Goal: Contribute content: Add original content to the website for others to see

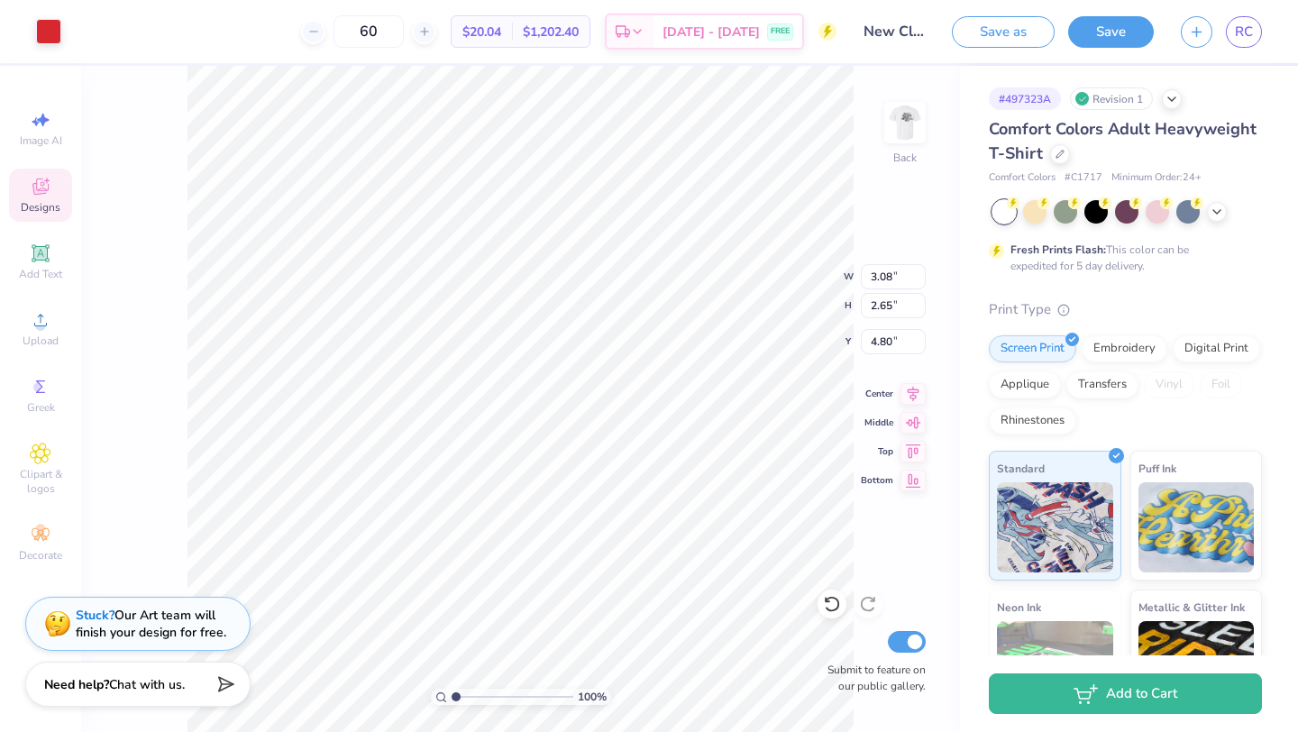
type input "3.08"
type input "2.65"
type input "4.80"
click at [43, 24] on div at bounding box center [48, 29] width 25 height 25
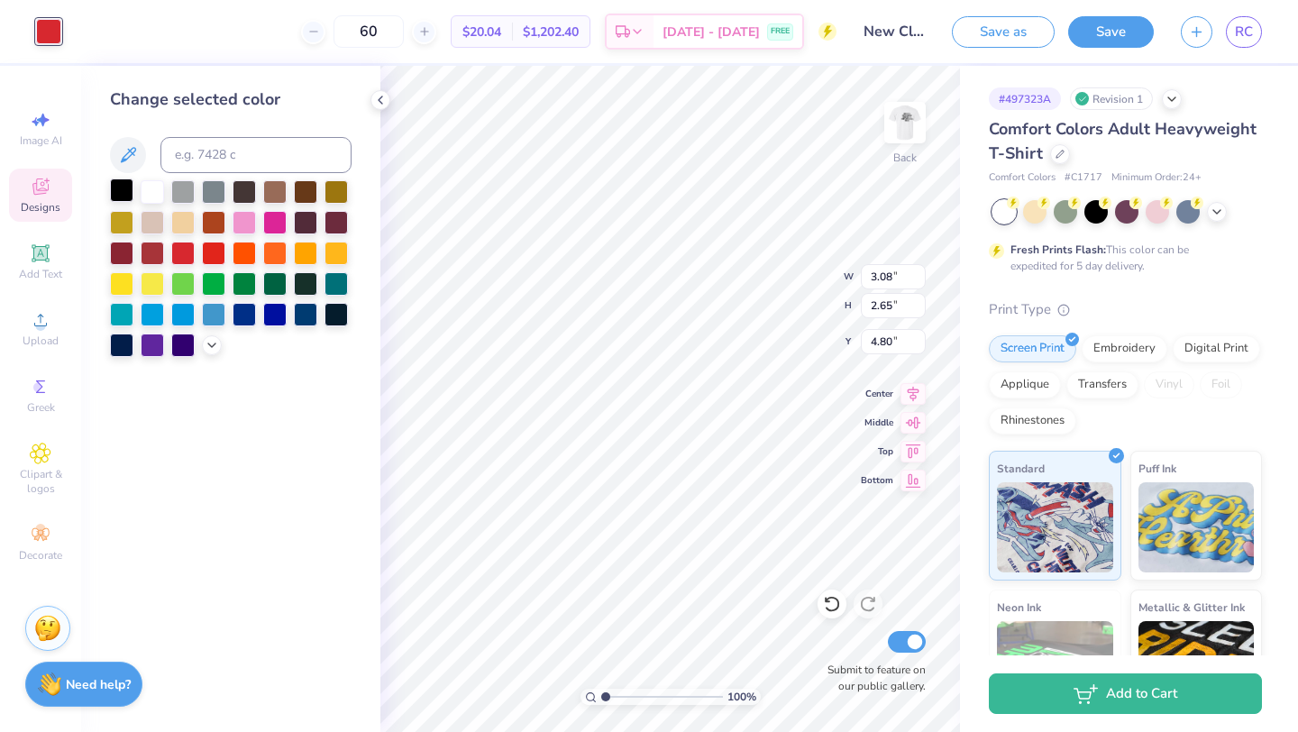
click at [124, 183] on div at bounding box center [121, 189] width 23 height 23
click at [123, 187] on div at bounding box center [121, 189] width 23 height 23
click at [154, 187] on div at bounding box center [152, 189] width 23 height 23
click at [115, 190] on div at bounding box center [121, 189] width 23 height 23
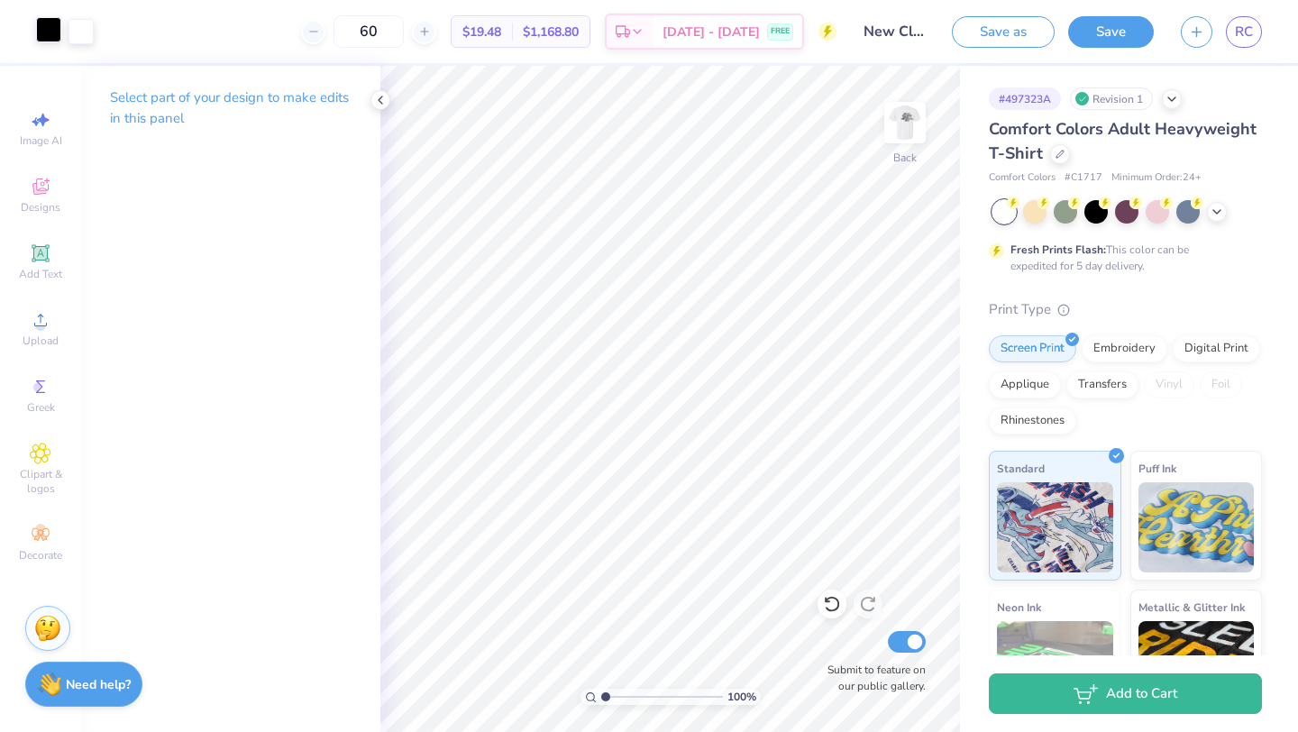
click at [49, 38] on div at bounding box center [48, 29] width 25 height 25
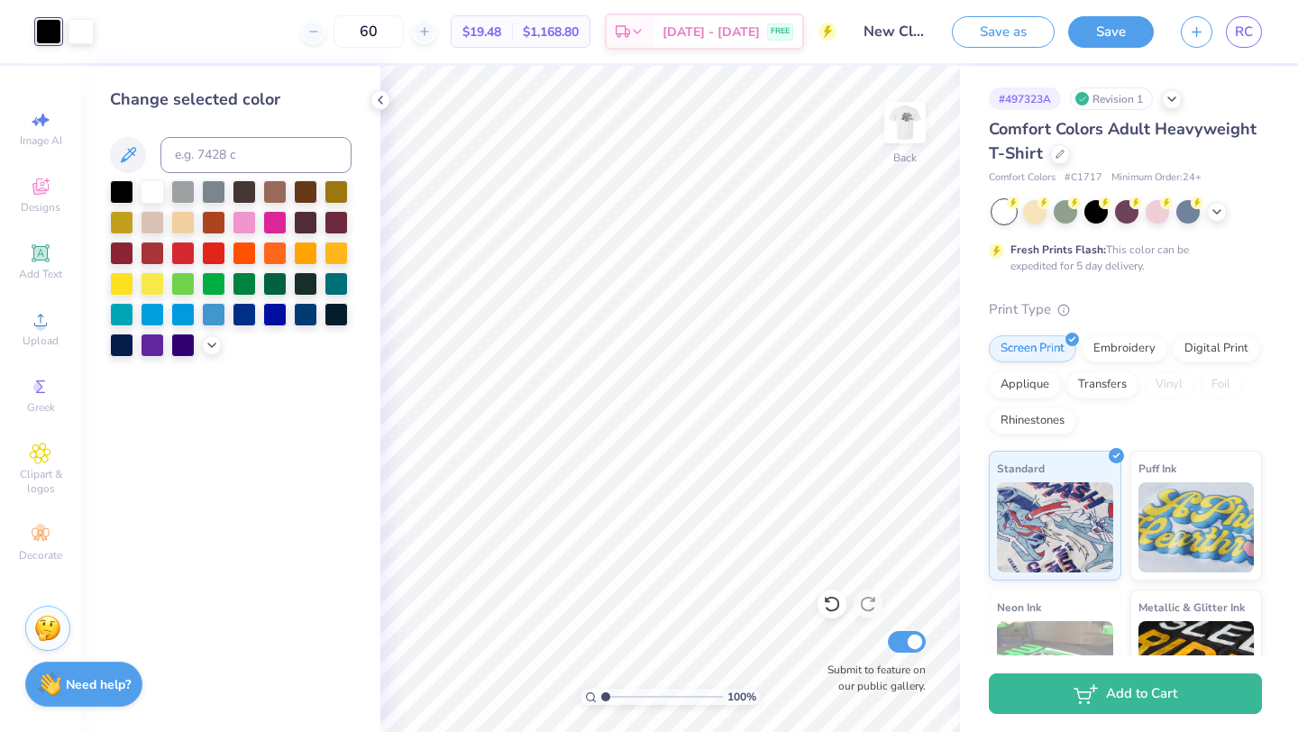
click at [138, 250] on div at bounding box center [230, 268] width 241 height 177
click at [151, 250] on div at bounding box center [152, 251] width 23 height 23
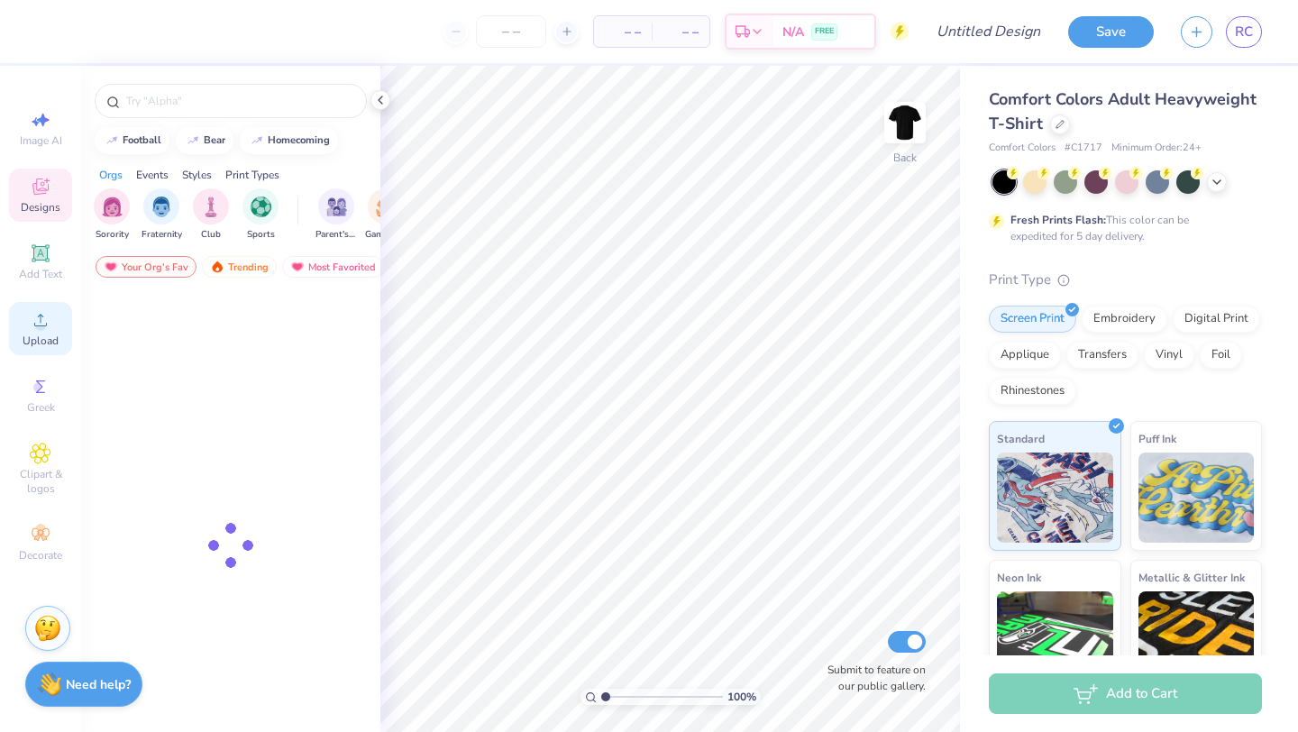
click at [37, 333] on span "Upload" at bounding box center [41, 340] width 36 height 14
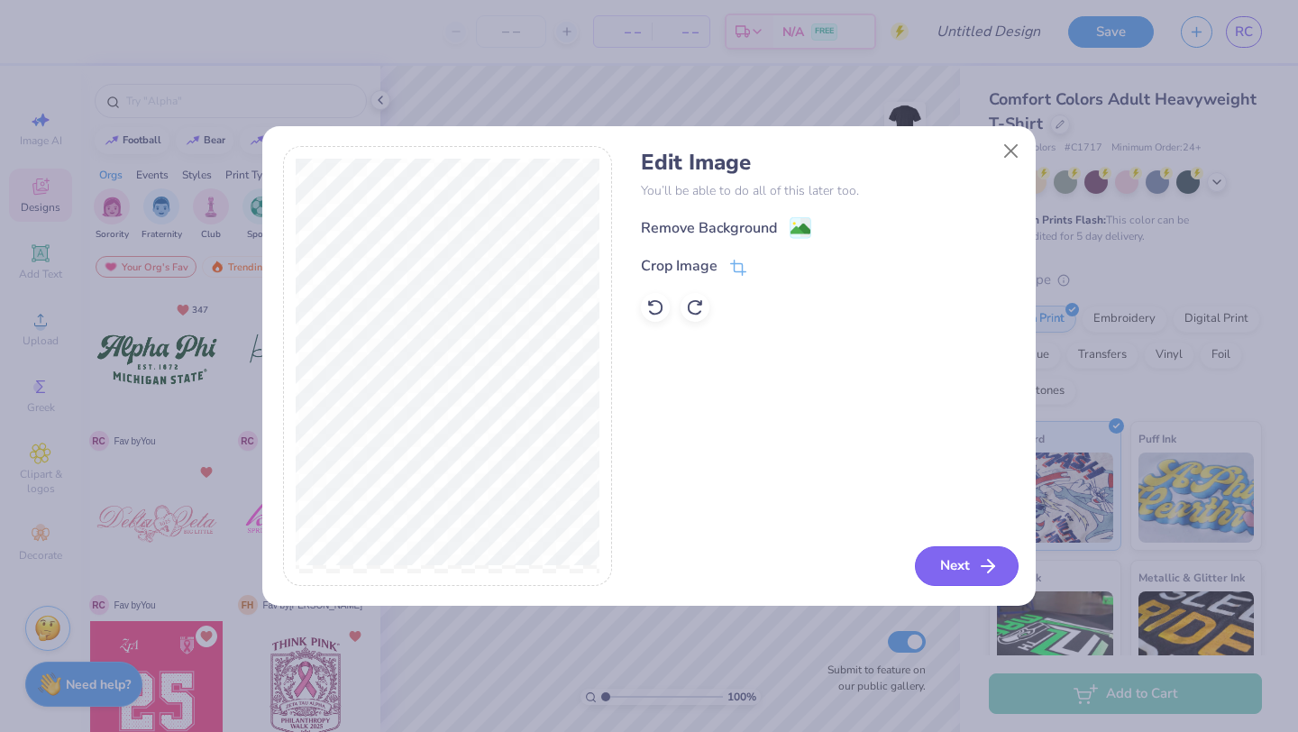
click at [962, 567] on button "Next" at bounding box center [967, 566] width 104 height 40
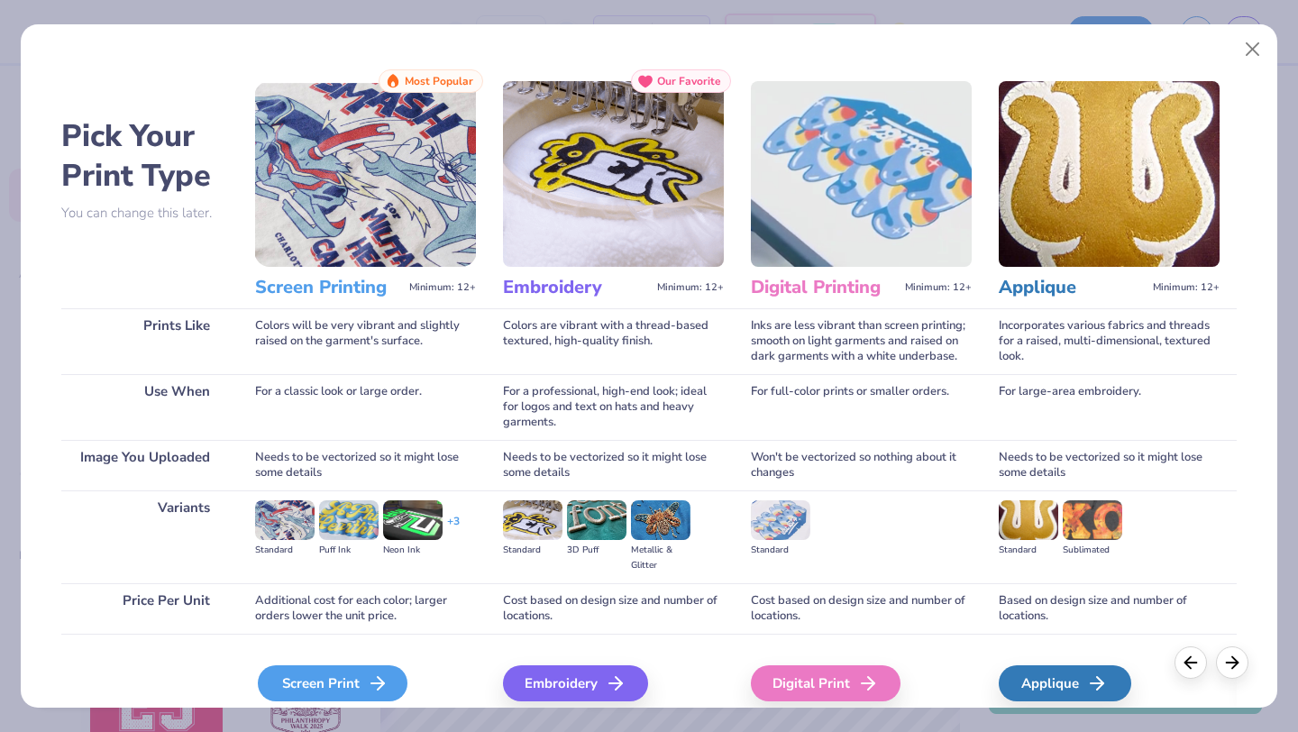
click at [378, 693] on icon at bounding box center [378, 683] width 22 height 22
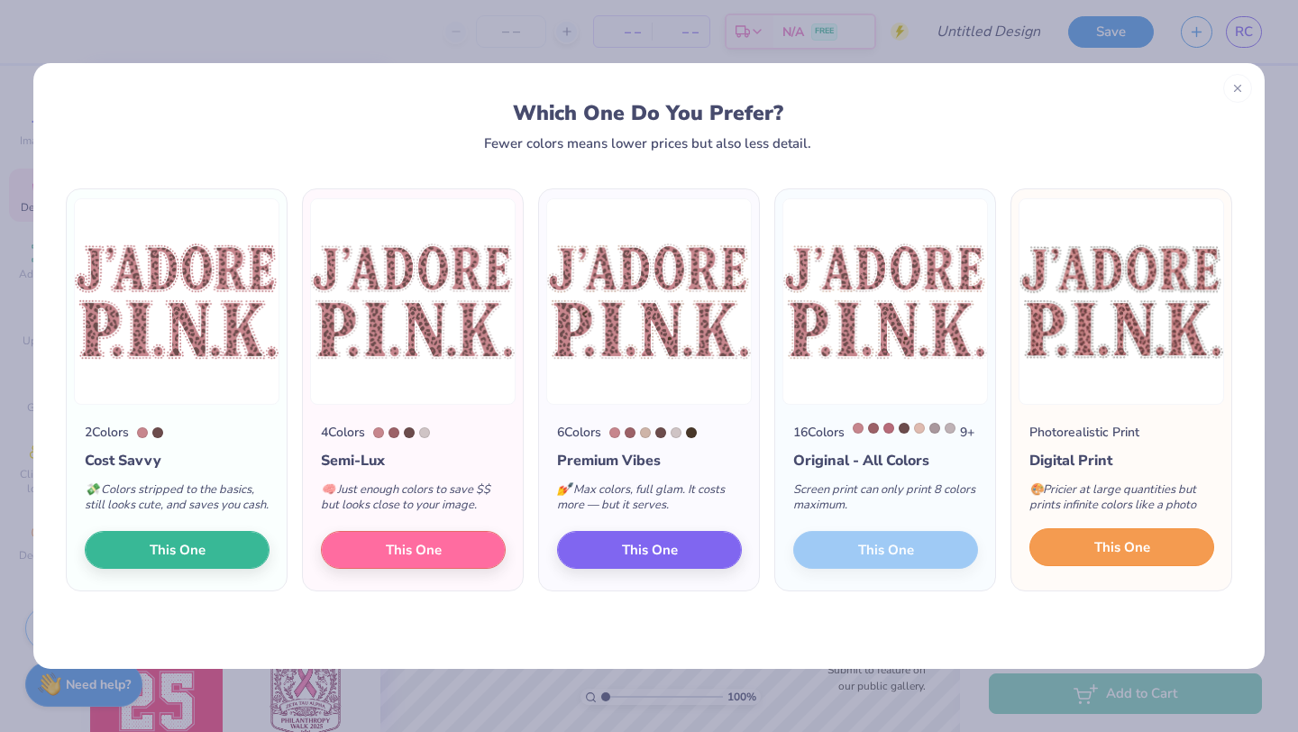
click at [1094, 566] on button "This One" at bounding box center [1121, 547] width 185 height 38
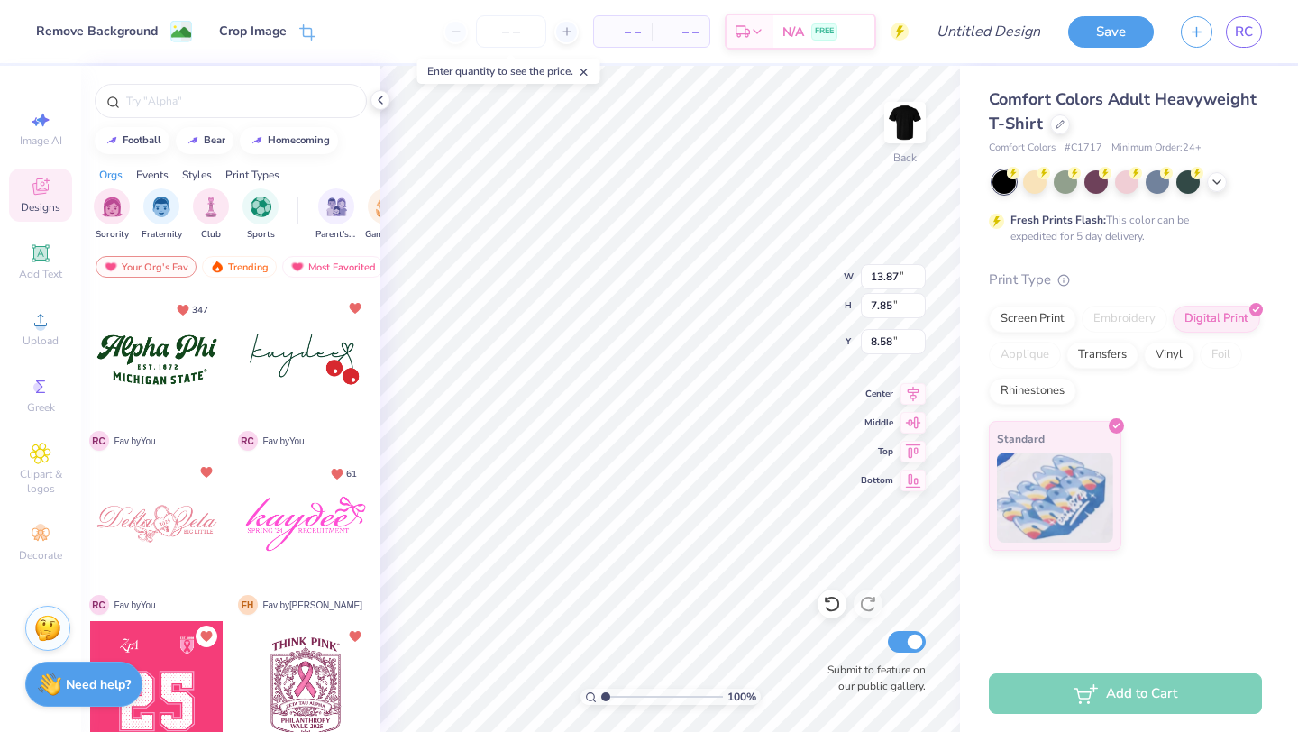
type input "3.32"
type input "11.08"
type input "6.27"
type input "3.00"
type input "4.31"
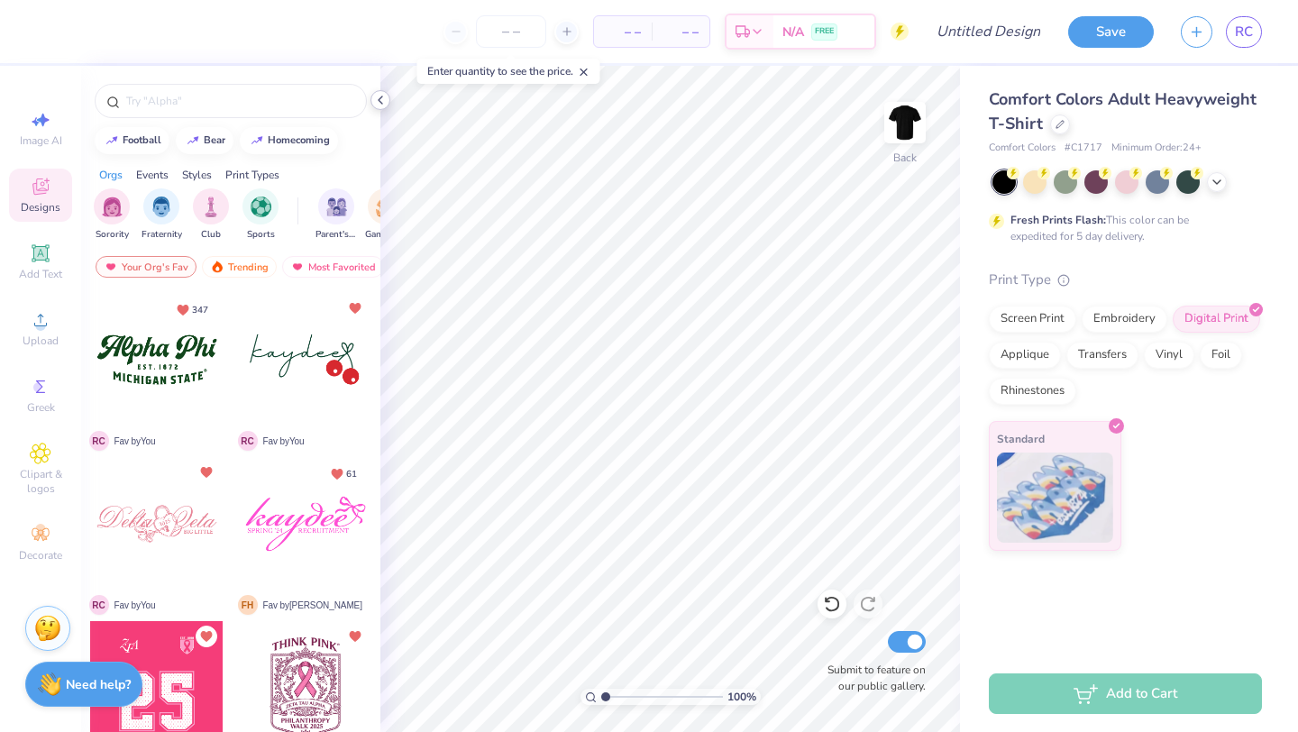
click at [381, 104] on polyline at bounding box center [380, 99] width 4 height 7
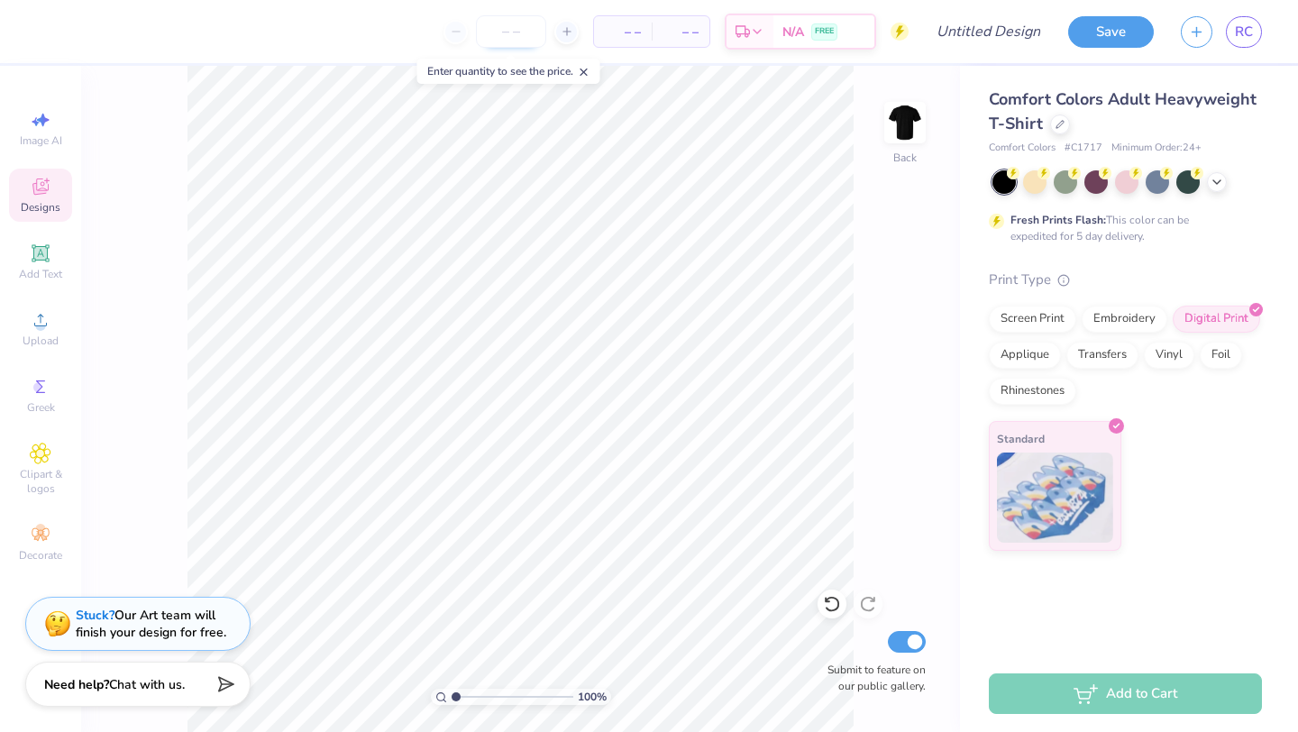
click at [520, 32] on input "number" at bounding box center [511, 31] width 70 height 32
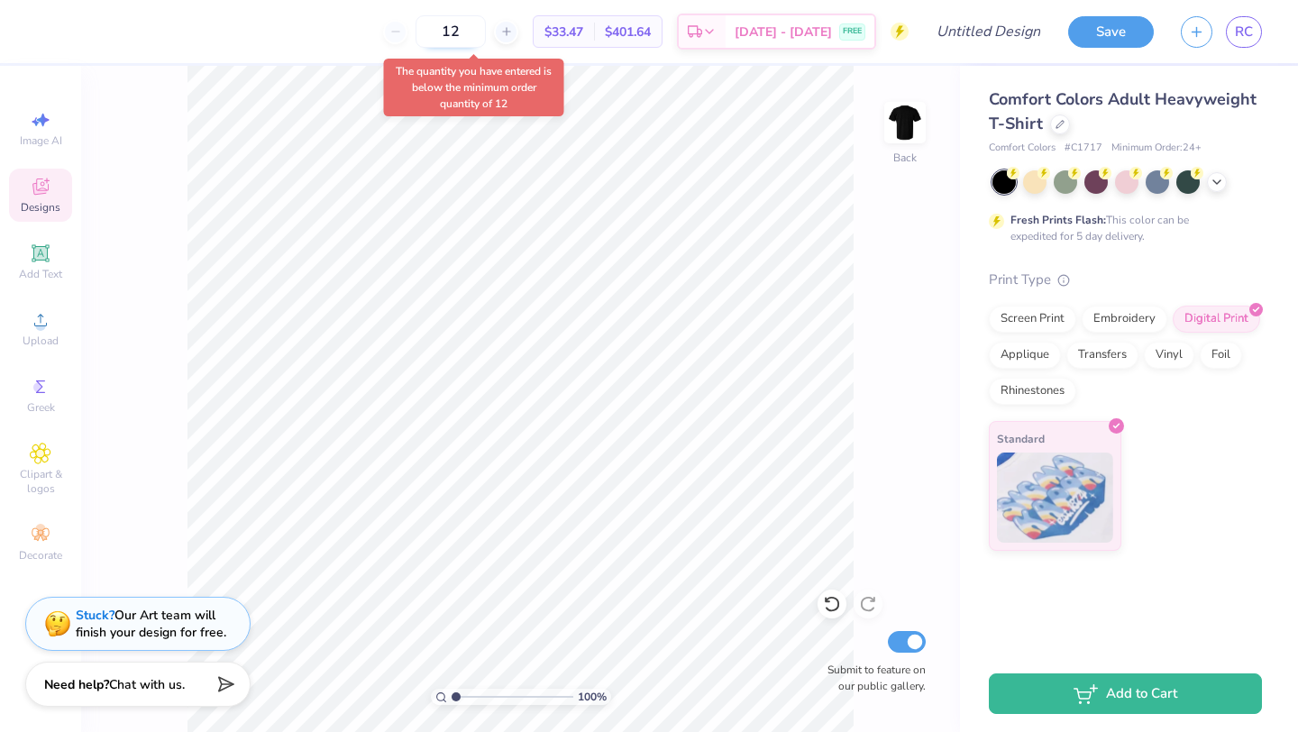
click at [486, 36] on input "12" at bounding box center [450, 31] width 70 height 32
type input "1"
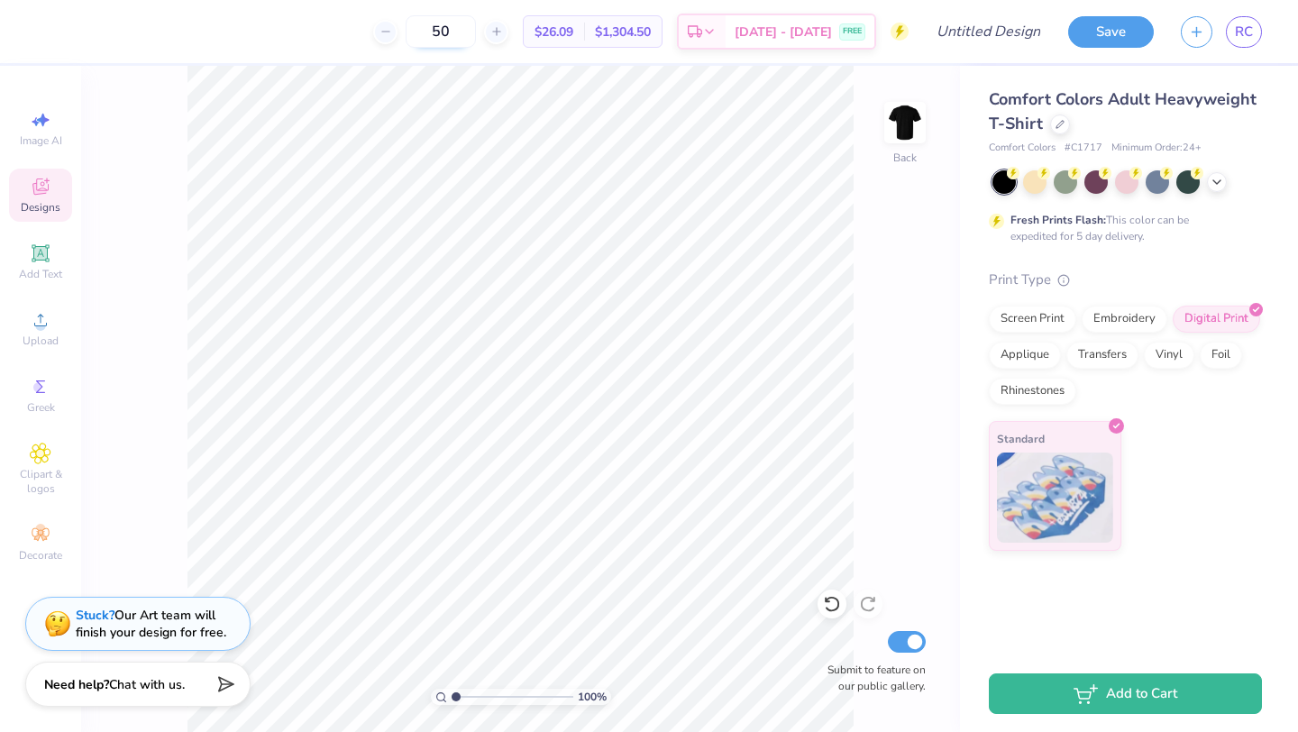
type input "5"
type input "100"
click at [998, 37] on input "Design Title" at bounding box center [1010, 32] width 88 height 36
type input "Annual Tee"
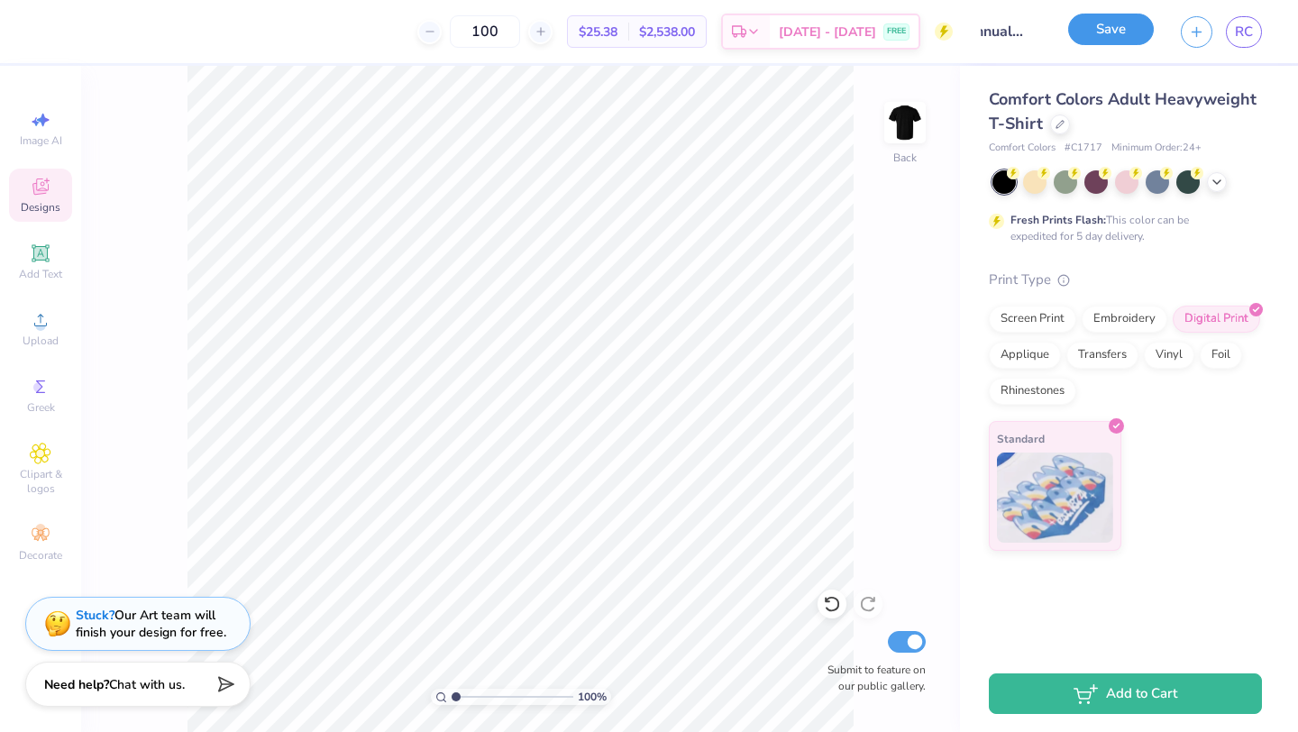
click at [1124, 23] on button "Save" at bounding box center [1111, 30] width 86 height 32
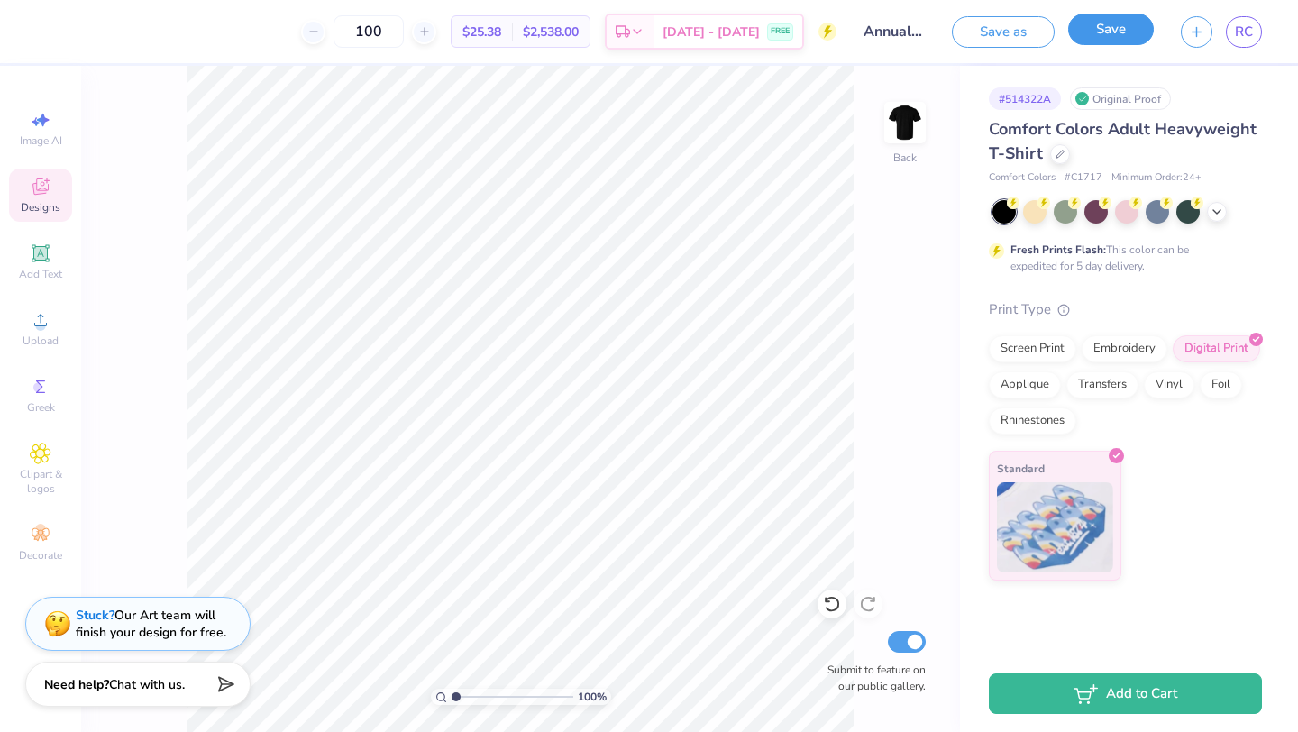
click at [1092, 33] on button "Save" at bounding box center [1111, 30] width 86 height 32
